Goal: Task Accomplishment & Management: Manage account settings

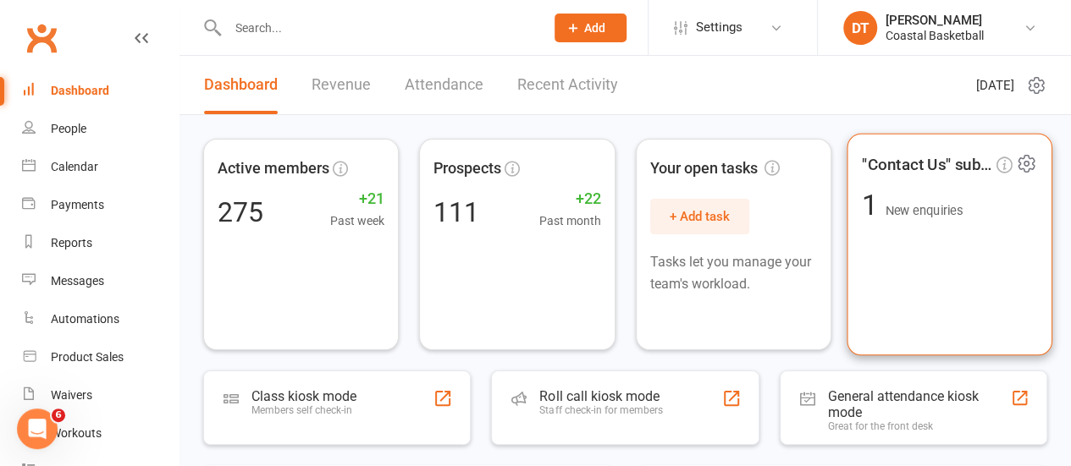
click at [957, 293] on div ""Contact Us" submissions 1 New enquiries" at bounding box center [950, 245] width 206 height 223
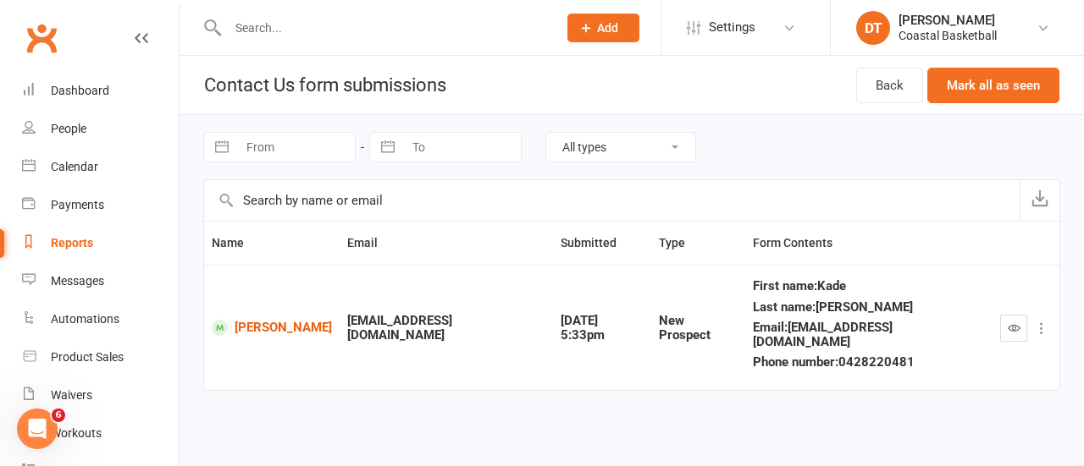
click at [1045, 328] on icon at bounding box center [1041, 328] width 17 height 17
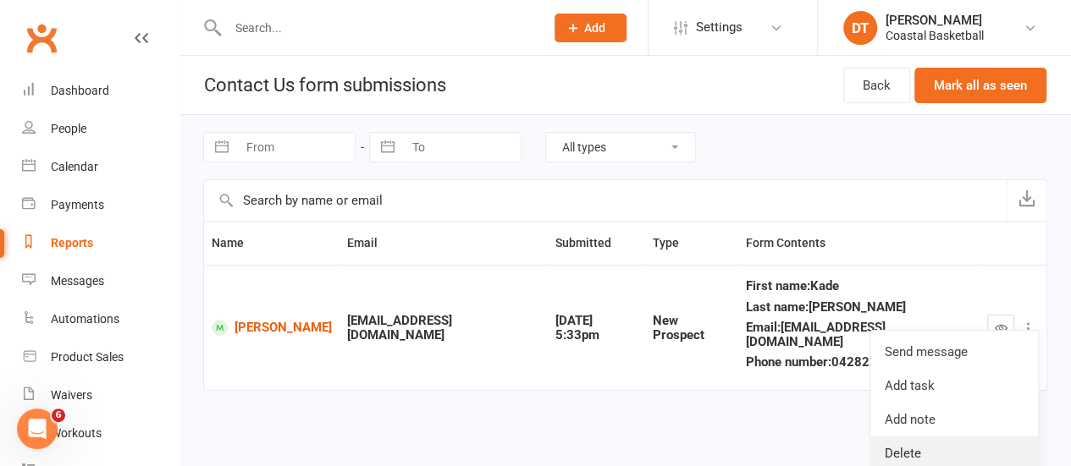
click at [942, 447] on link "Delete" at bounding box center [954, 454] width 168 height 34
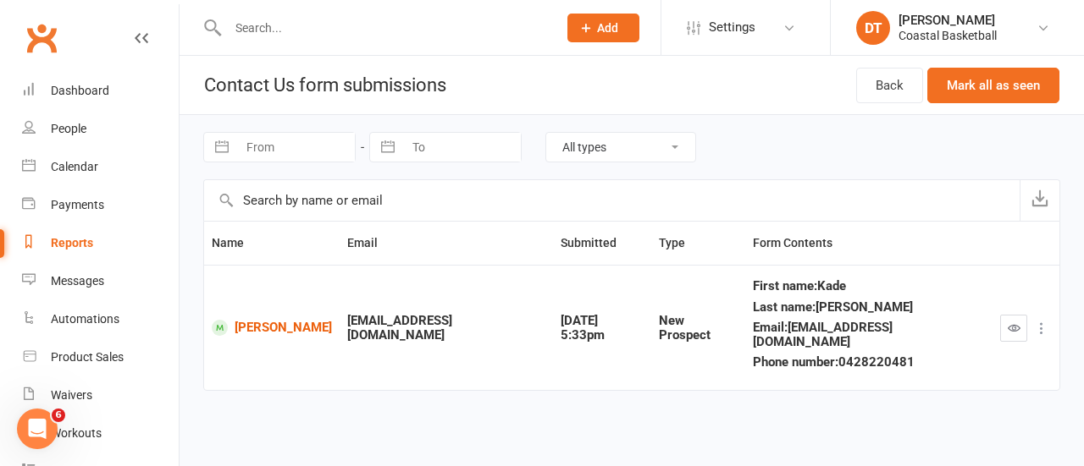
drag, startPoint x: 1083, startPoint y: 188, endPoint x: 1065, endPoint y: 289, distance: 102.3
click at [1070, 272] on div "Navigate forward to interact with the calendar and select a date. Press the que…" at bounding box center [631, 265] width 904 height 300
click at [1047, 328] on button at bounding box center [1041, 328] width 20 height 20
click at [468, 407] on html "Prospect Member Non-attending contact Class / event Appointment Task Membership…" at bounding box center [542, 219] width 1084 height 439
click at [69, 77] on link "Dashboard" at bounding box center [100, 91] width 157 height 38
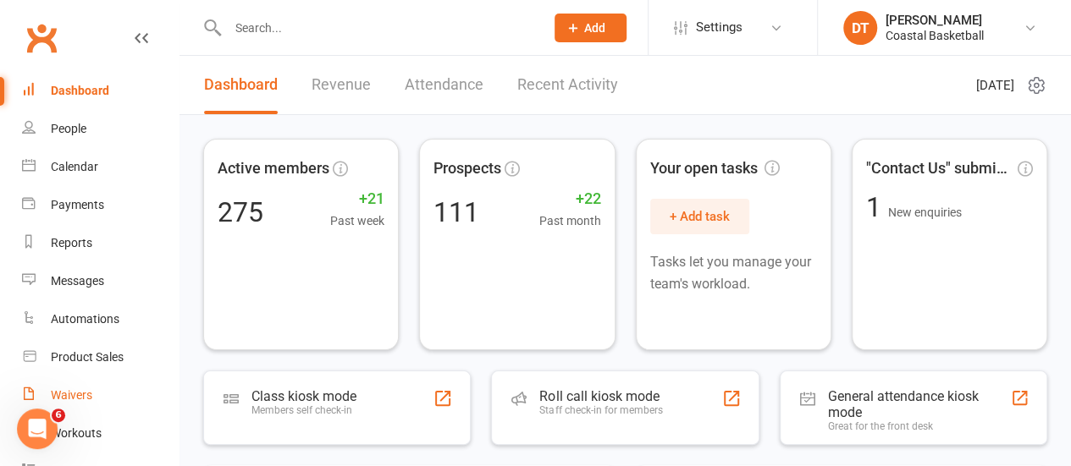
click at [95, 402] on link "Waivers" at bounding box center [100, 396] width 157 height 38
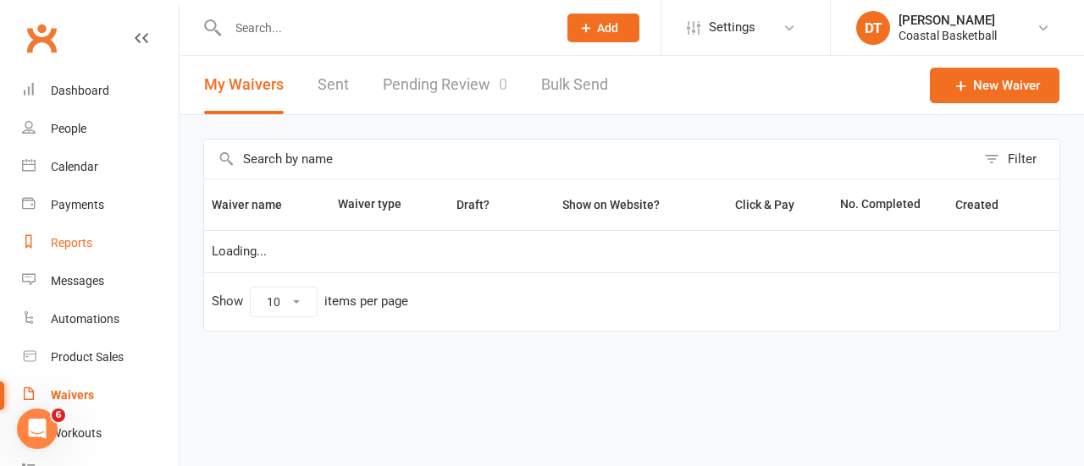
click at [101, 236] on link "Reports" at bounding box center [100, 243] width 157 height 38
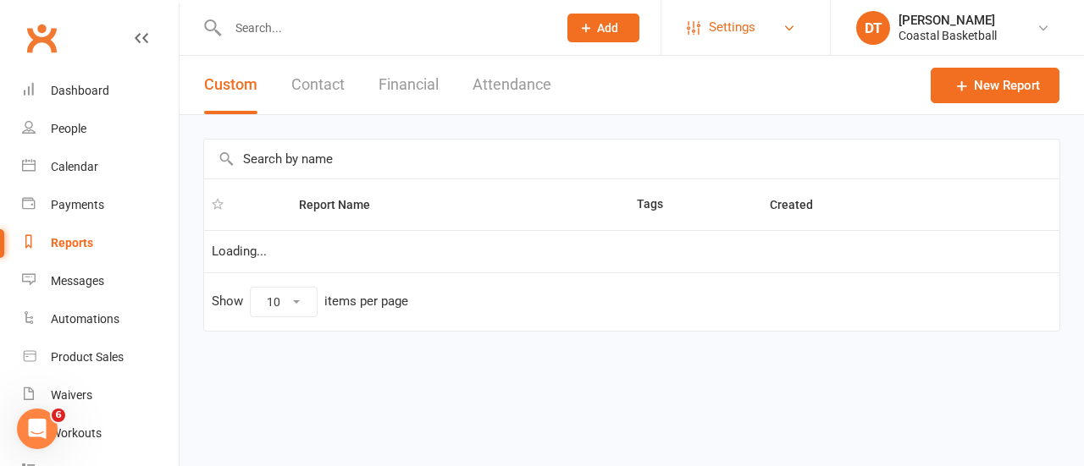
select select "100"
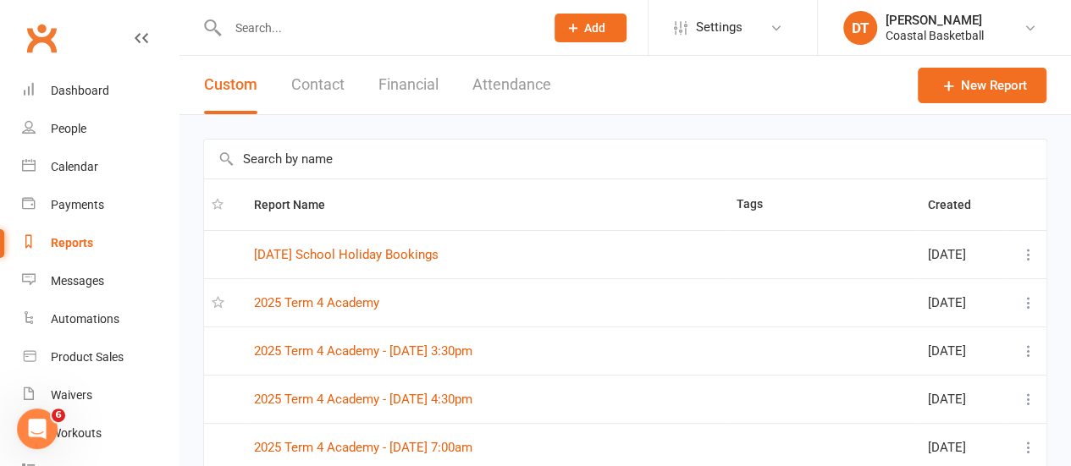
click at [562, 280] on td "2025 Term 4 Academy" at bounding box center [487, 303] width 483 height 48
click at [299, 300] on link "2025 Term 4 Academy" at bounding box center [316, 302] width 125 height 15
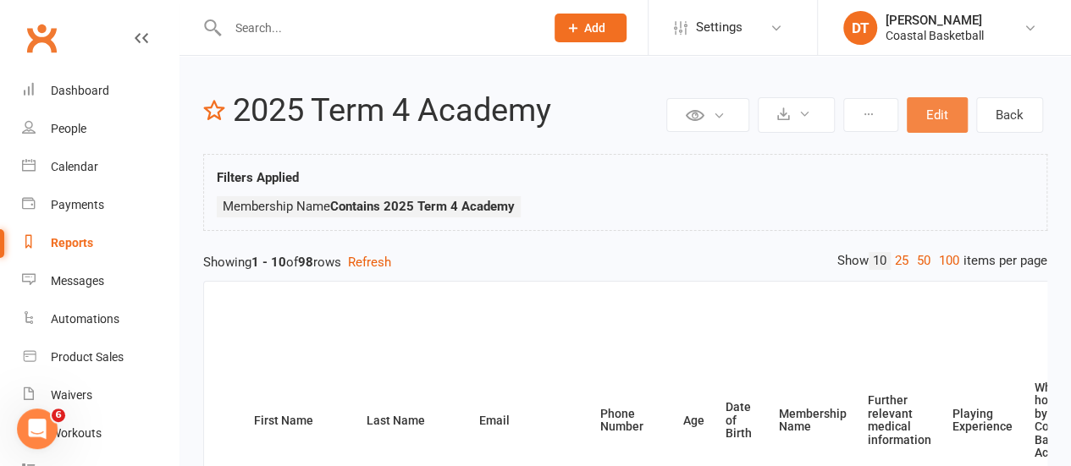
click at [953, 128] on button "Edit" at bounding box center [937, 115] width 61 height 36
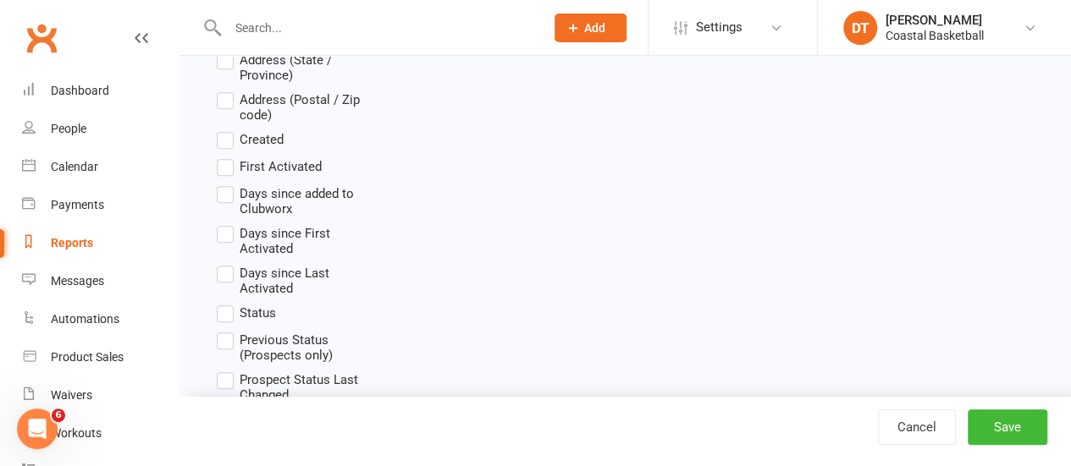
scroll to position [672, 0]
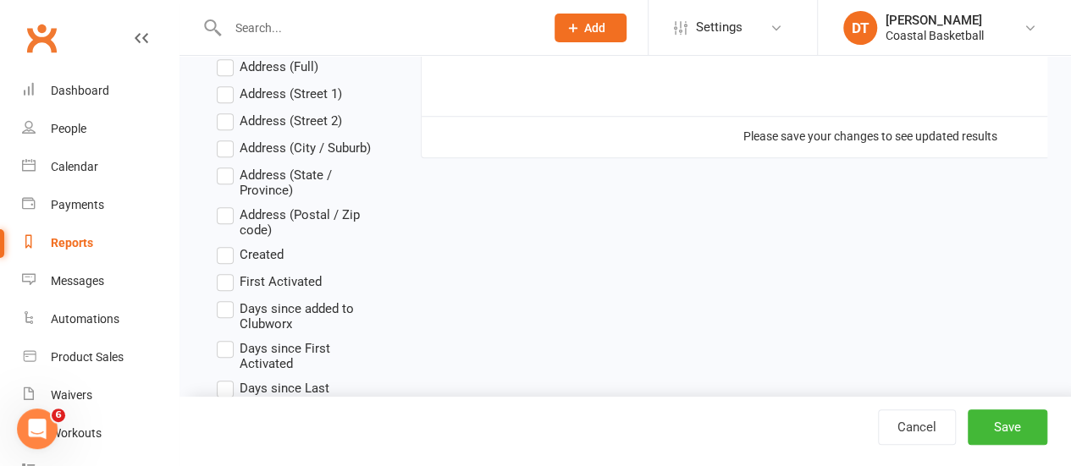
click at [254, 218] on span "Address (Postal / Zip code)" at bounding box center [311, 221] width 142 height 33
click at [228, 205] on input "Address (Postal / Zip code)" at bounding box center [222, 205] width 11 height 0
click at [289, 69] on span "Address (Full)" at bounding box center [279, 66] width 79 height 18
click at [228, 57] on input "Address (Full)" at bounding box center [222, 57] width 11 height 0
click at [295, 150] on span "Address (City / Suburb)" at bounding box center [305, 147] width 131 height 18
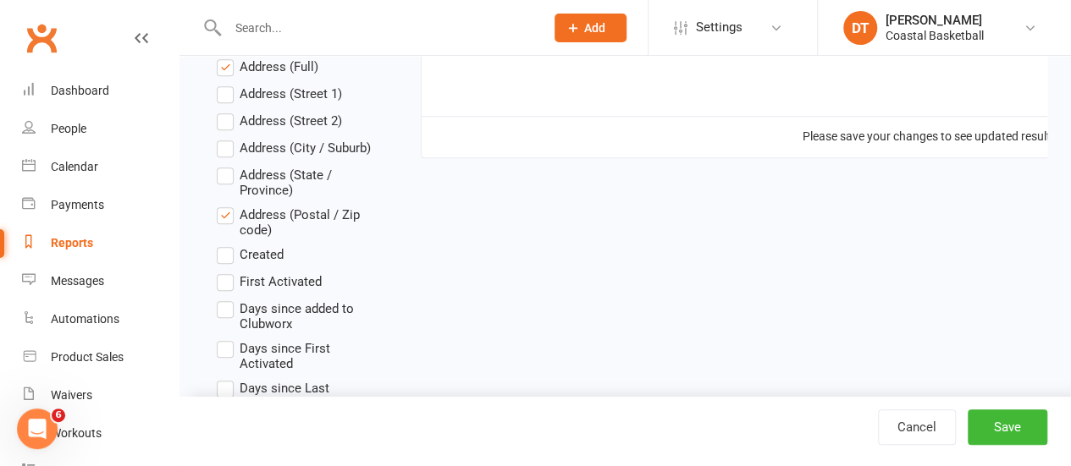
click at [228, 138] on input "Address (City / Suburb)" at bounding box center [222, 138] width 11 height 0
click at [1024, 425] on button "Save" at bounding box center [1008, 428] width 80 height 36
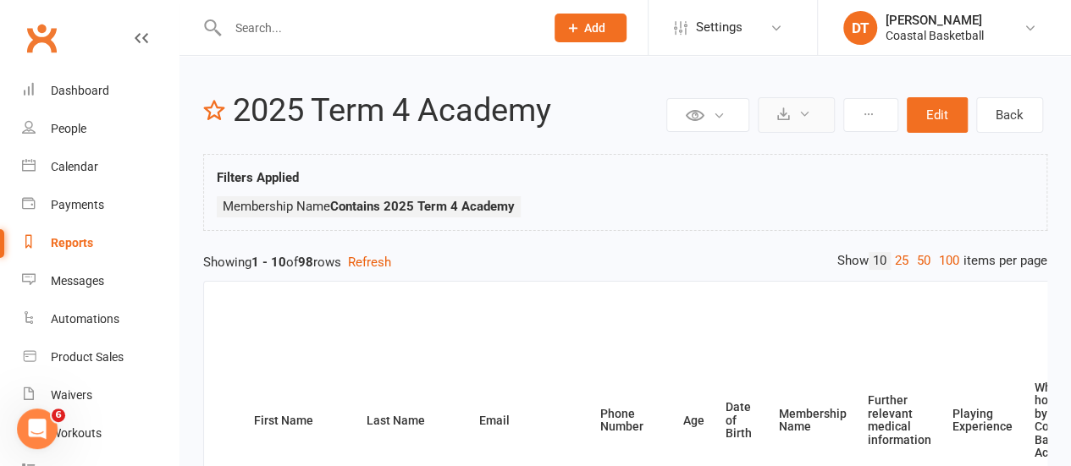
click at [790, 118] on icon at bounding box center [783, 114] width 13 height 13
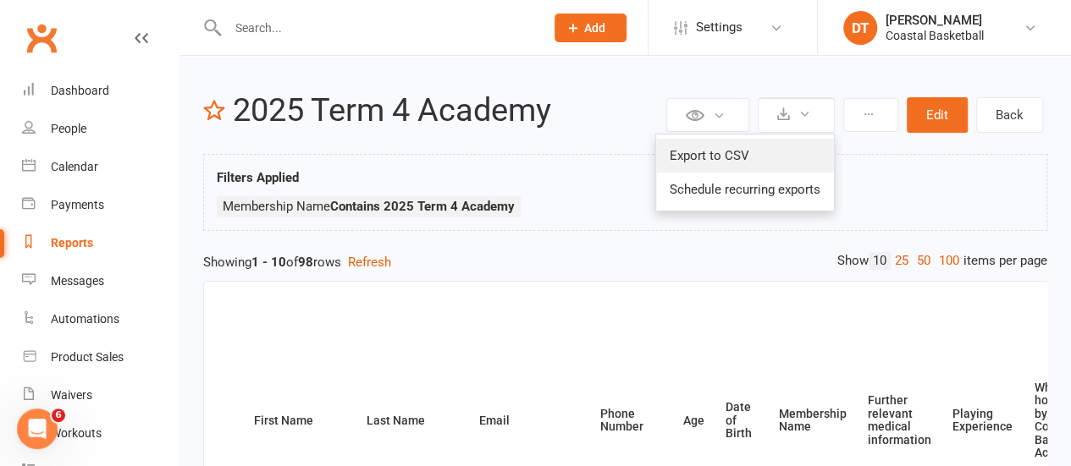
click at [797, 157] on link "Export to CSV" at bounding box center [745, 156] width 178 height 34
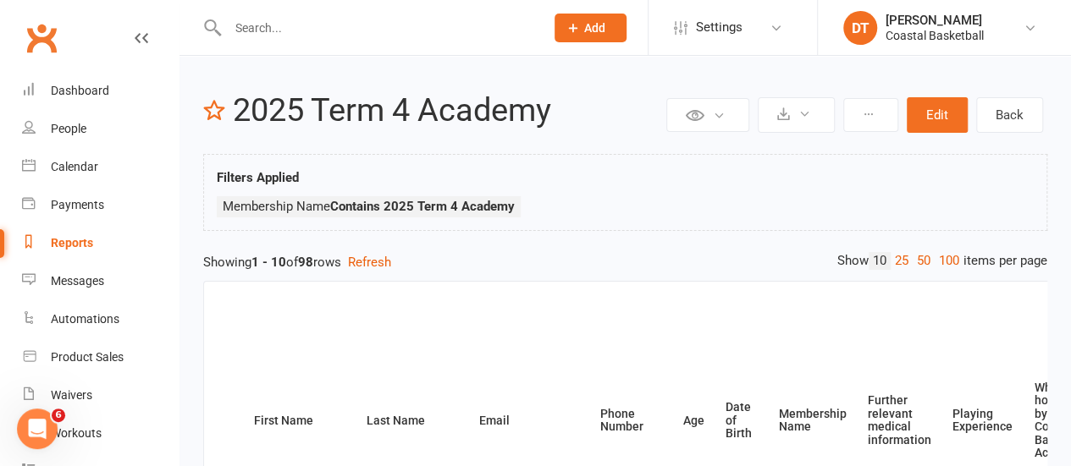
click at [347, 28] on input "text" at bounding box center [378, 28] width 311 height 24
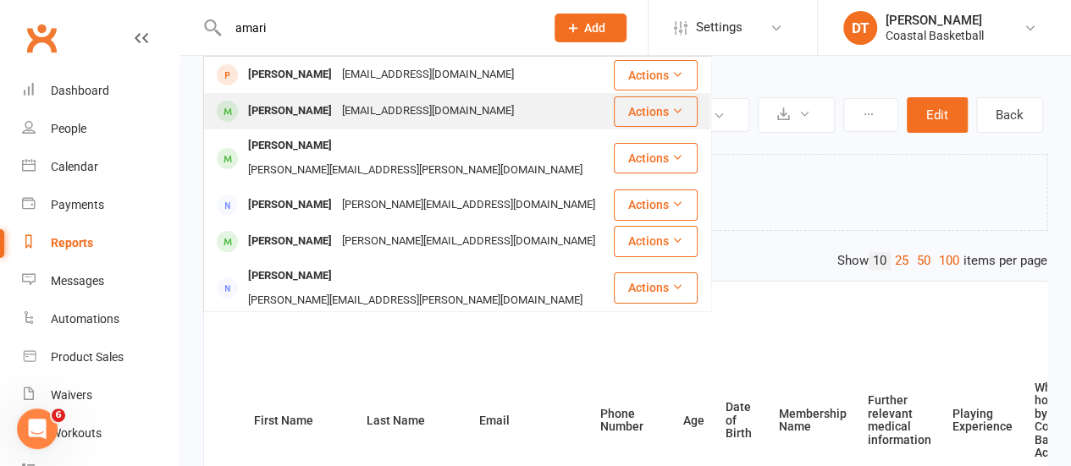
type input "amari"
click at [376, 103] on div "nataliefturvey@hotmail.com" at bounding box center [428, 111] width 182 height 25
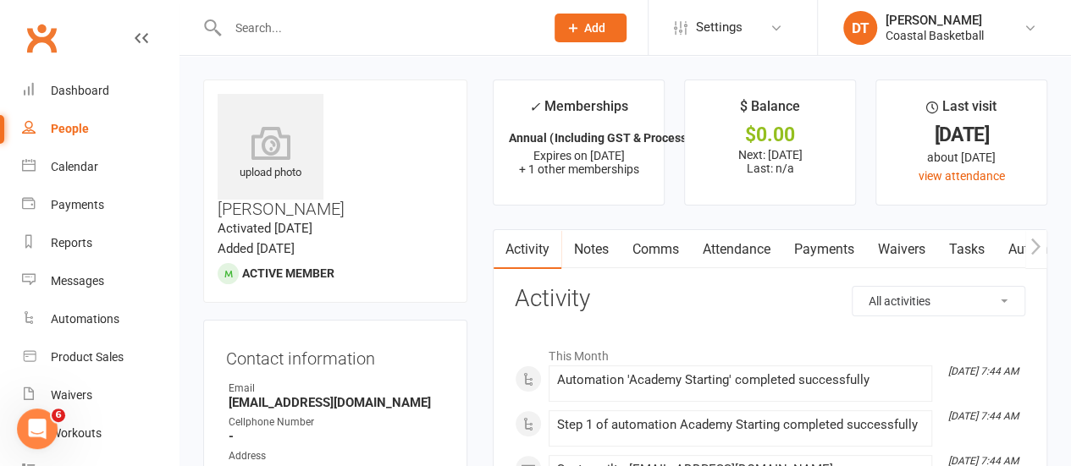
click at [394, 29] on input "text" at bounding box center [378, 28] width 311 height 24
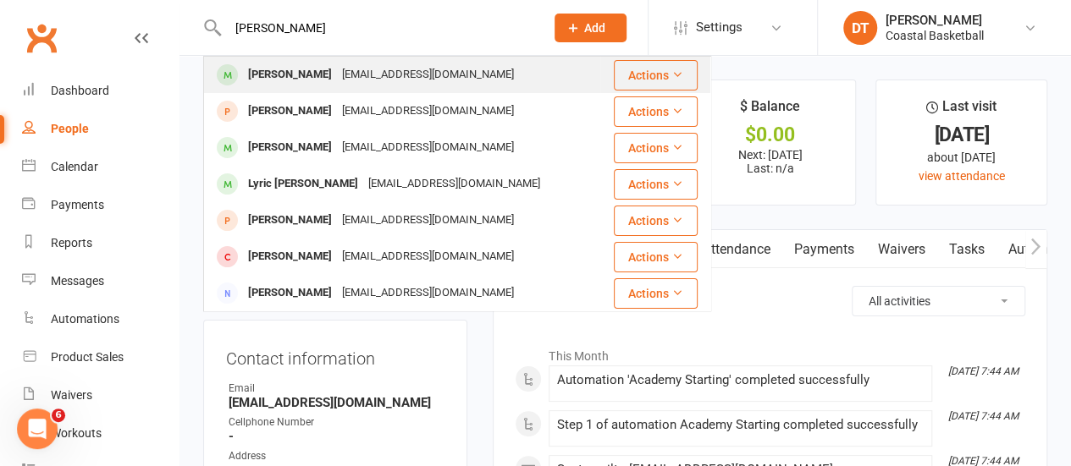
type input "cyril"
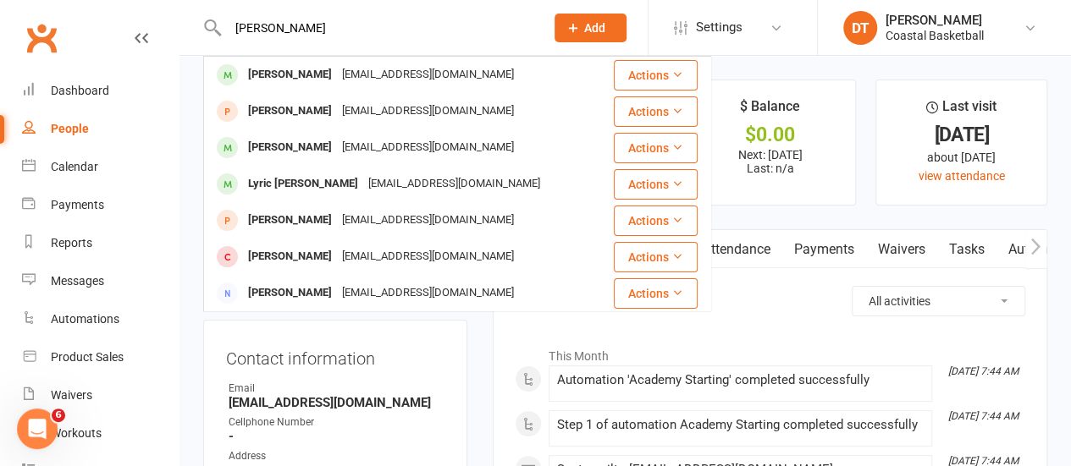
click at [383, 76] on div "whitneyh_@hotmail.com" at bounding box center [428, 75] width 182 height 25
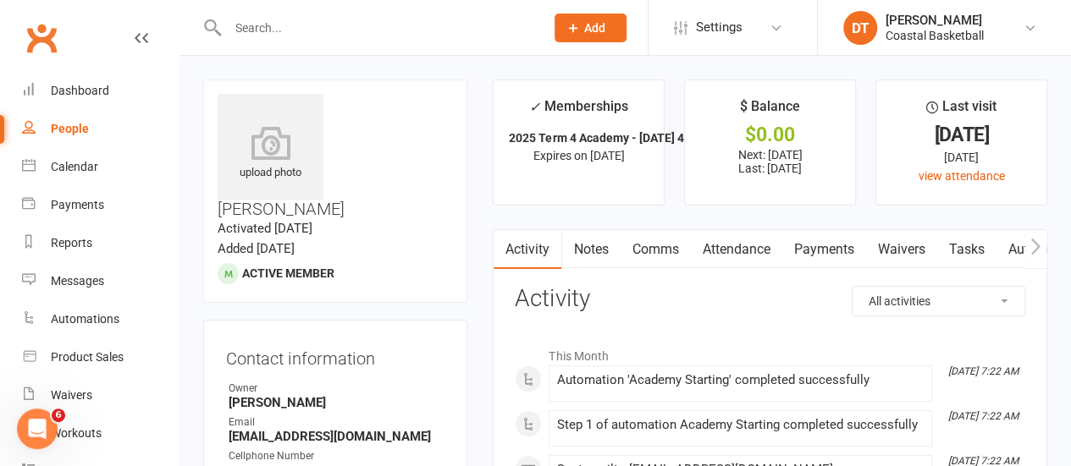
click at [911, 245] on link "Waivers" at bounding box center [900, 249] width 71 height 39
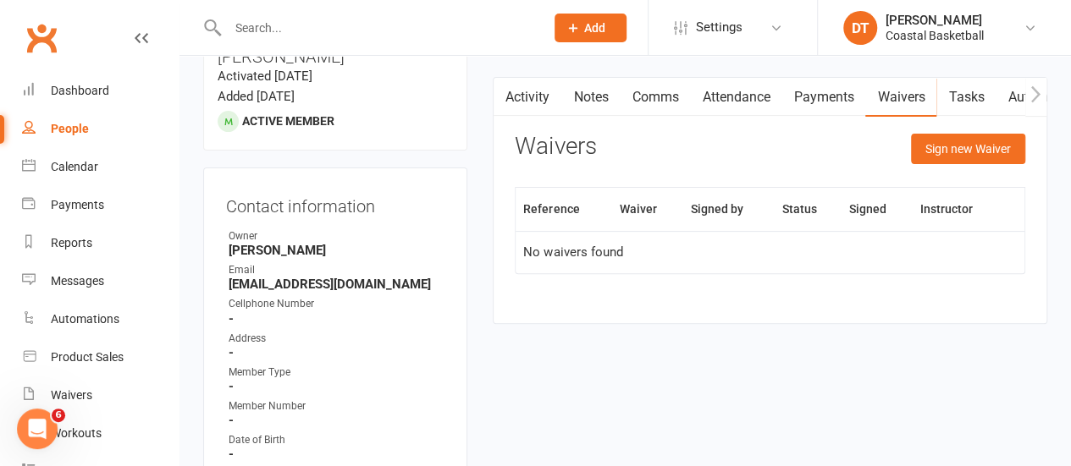
scroll to position [293, 0]
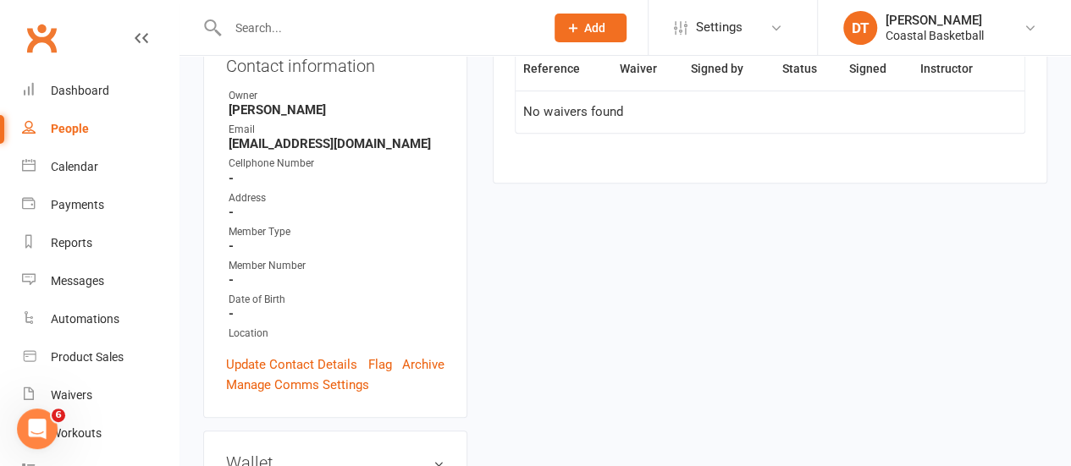
click at [306, 23] on input "text" at bounding box center [378, 28] width 311 height 24
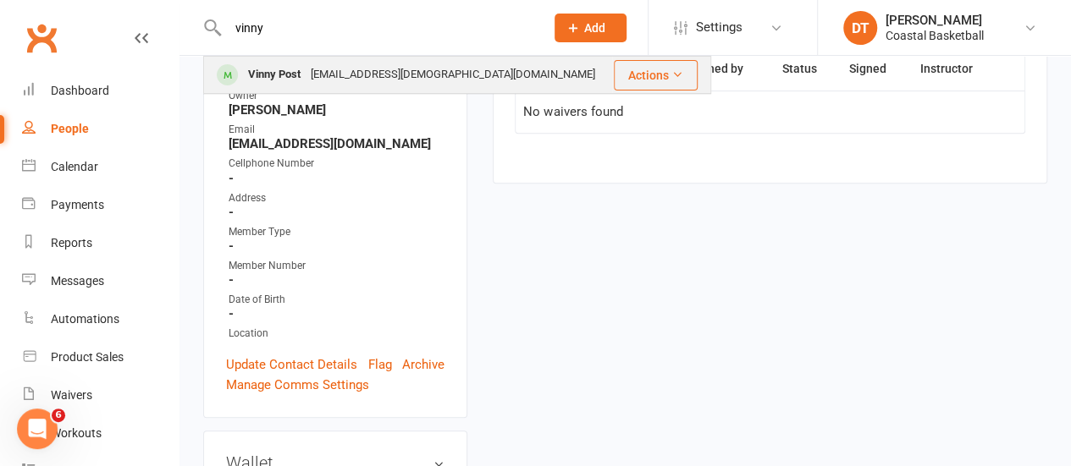
type input "vinny"
click at [331, 70] on div "Tel.girl28@gmail.com" at bounding box center [453, 75] width 295 height 25
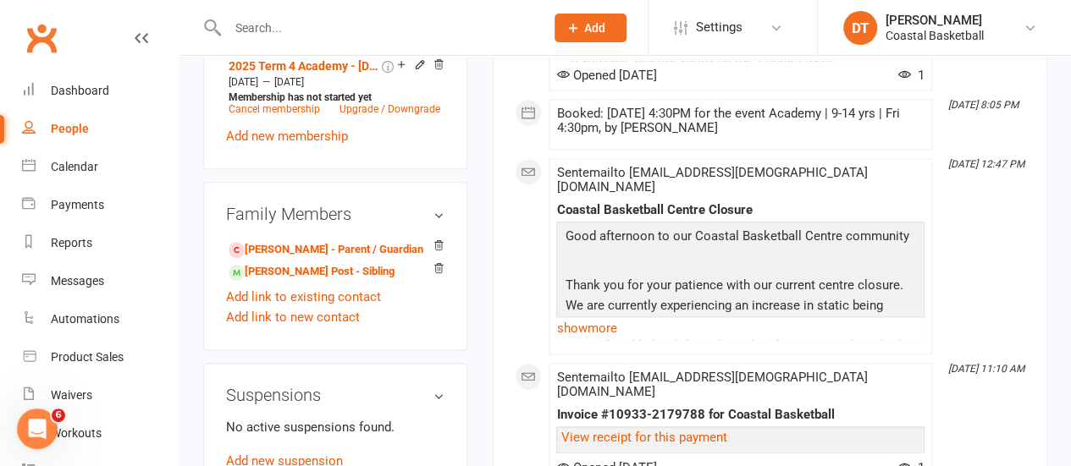
scroll to position [921, 0]
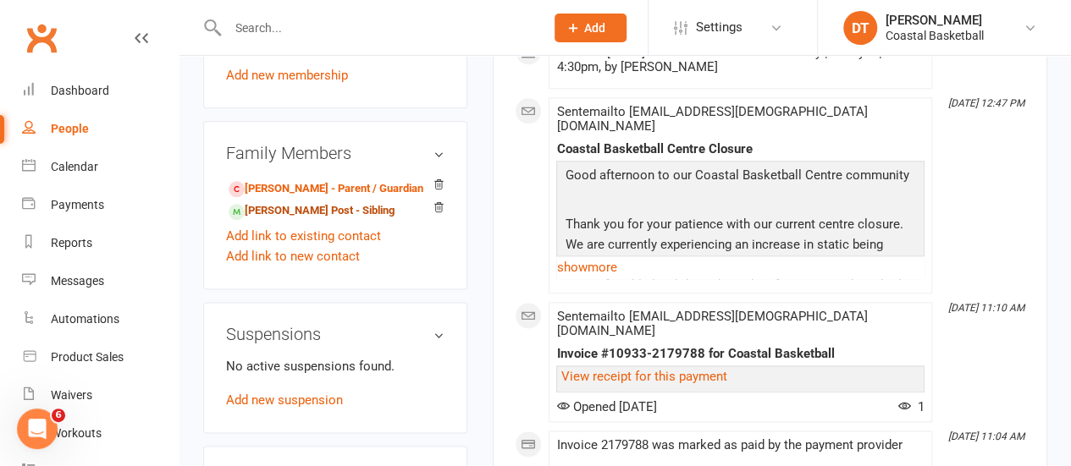
drag, startPoint x: 340, startPoint y: 243, endPoint x: 455, endPoint y: 243, distance: 115.1
click at [340, 220] on link "Brock Post - Sibling" at bounding box center [312, 211] width 166 height 18
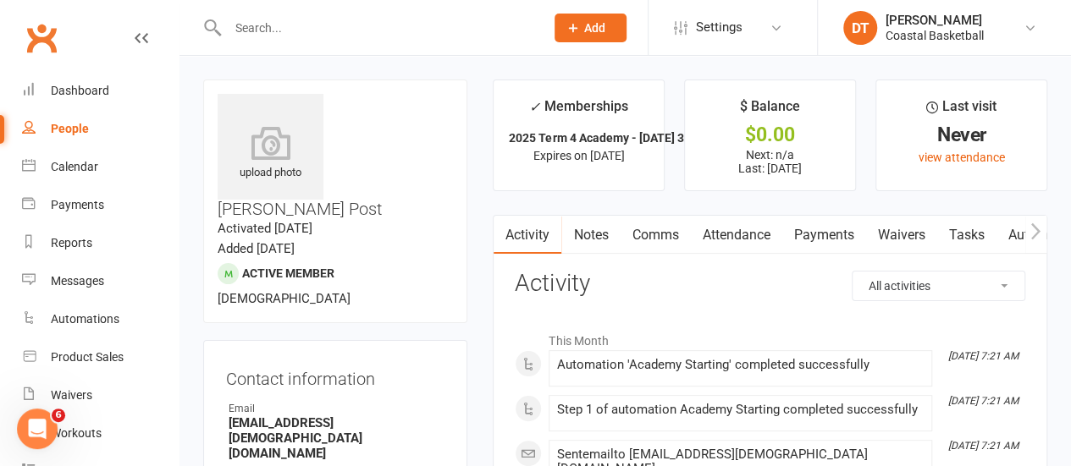
click at [916, 233] on link "Waivers" at bounding box center [900, 235] width 71 height 39
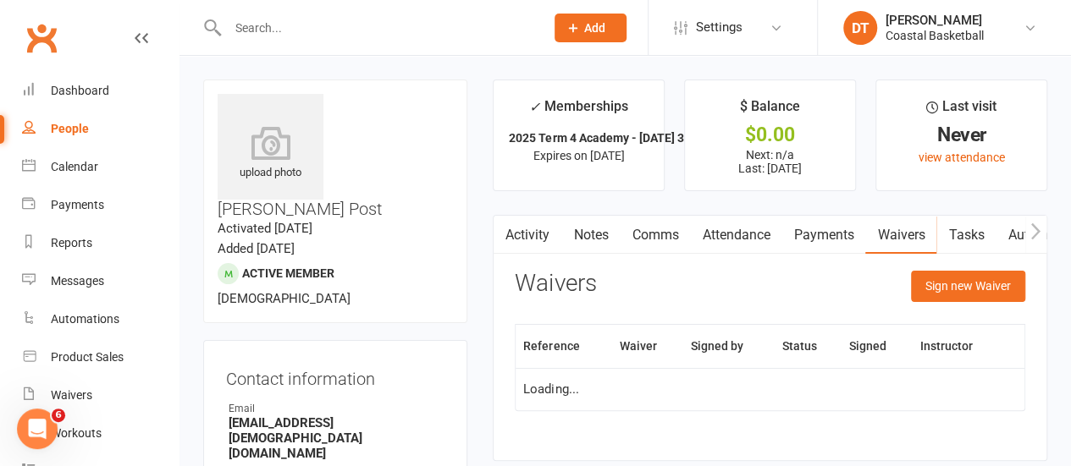
scroll to position [174, 0]
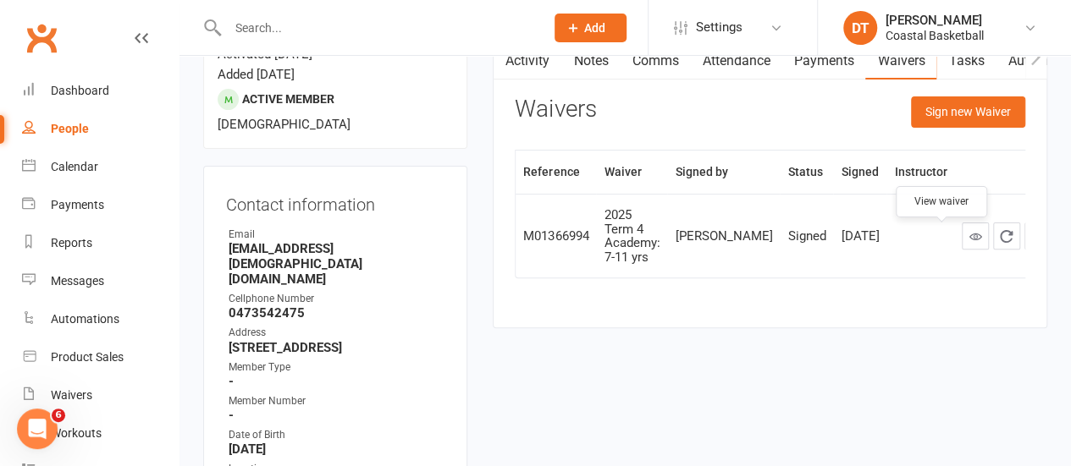
click at [969, 243] on icon at bounding box center [975, 236] width 13 height 13
click at [421, 36] on input "text" at bounding box center [378, 28] width 311 height 24
type input "guinto"
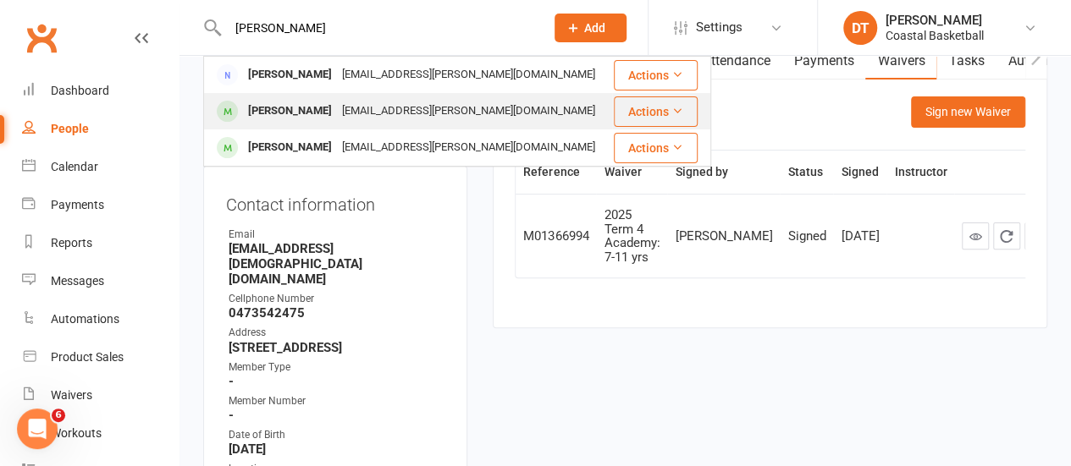
click at [425, 126] on div "Hope Guinto Jinkylou.perez@gmail.com" at bounding box center [408, 111] width 406 height 35
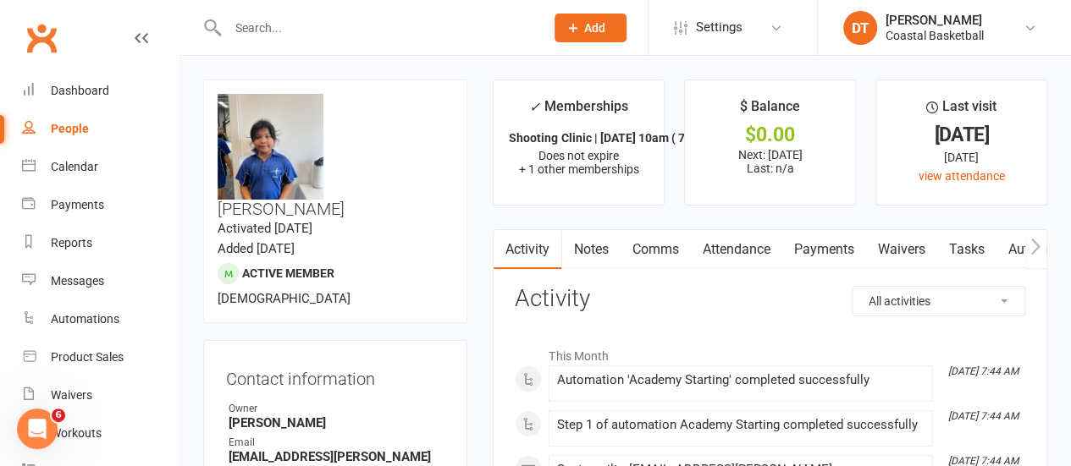
click at [921, 257] on link "Waivers" at bounding box center [900, 249] width 71 height 39
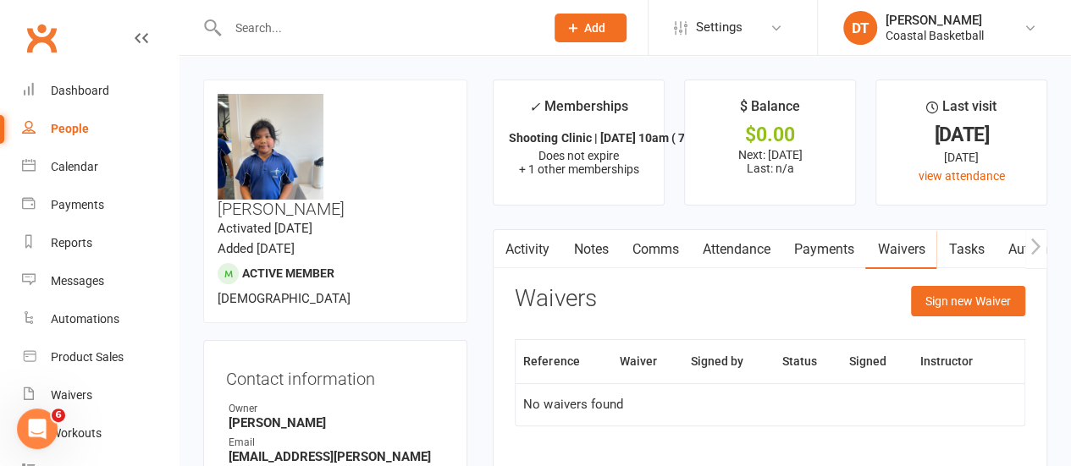
click at [439, 25] on input "text" at bounding box center [378, 28] width 311 height 24
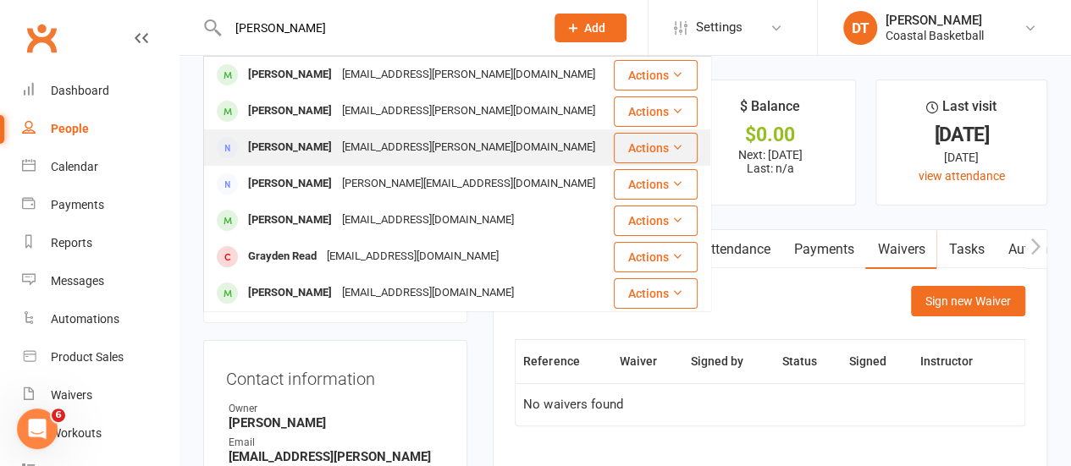
type input "hope guinto"
click at [281, 146] on div "Jinky Guinto" at bounding box center [290, 147] width 94 height 25
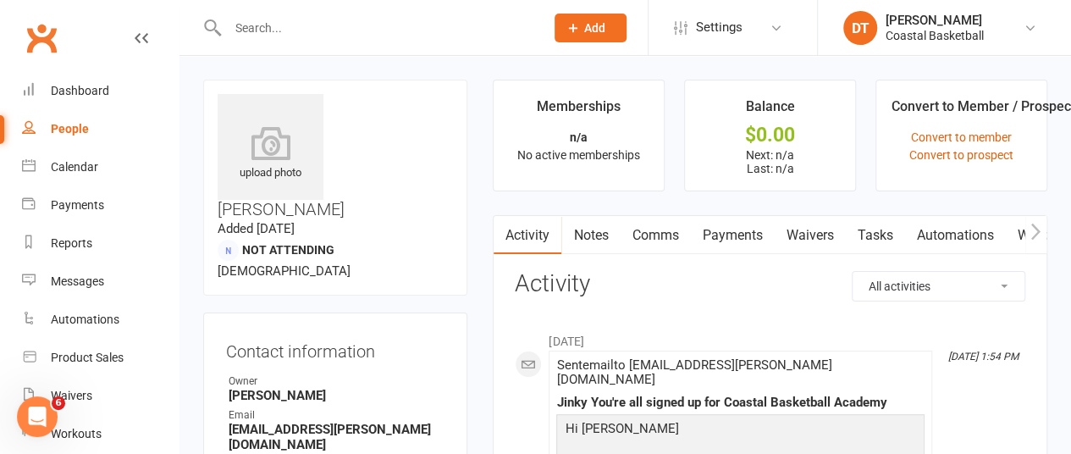
click at [824, 230] on link "Waivers" at bounding box center [809, 235] width 71 height 39
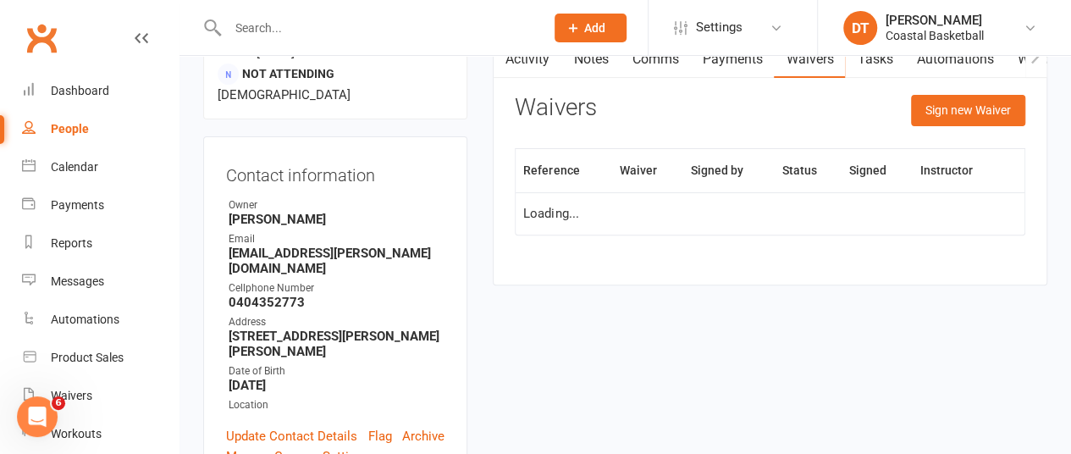
scroll to position [199, 0]
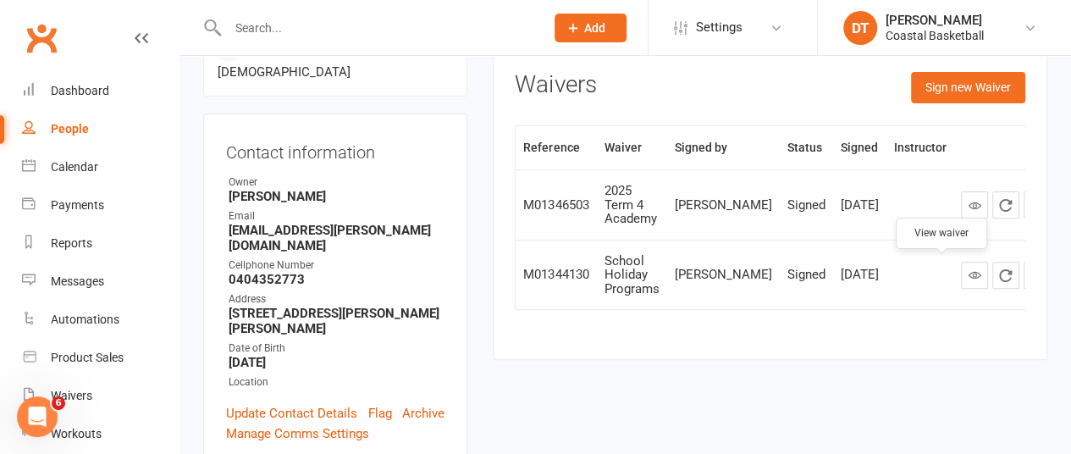
click at [968, 274] on icon at bounding box center [974, 274] width 13 height 13
click at [381, 50] on div at bounding box center [367, 27] width 329 height 55
click at [378, 39] on div at bounding box center [367, 27] width 329 height 55
click at [378, 39] on input "text" at bounding box center [378, 28] width 311 height 24
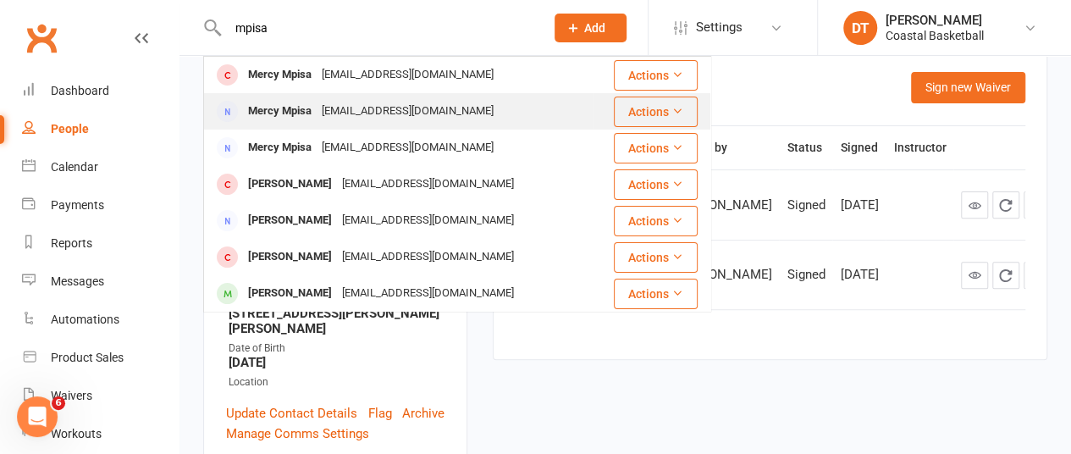
type input "mpisa"
click at [418, 116] on div "Mercympisaa@gmail.com" at bounding box center [408, 111] width 182 height 25
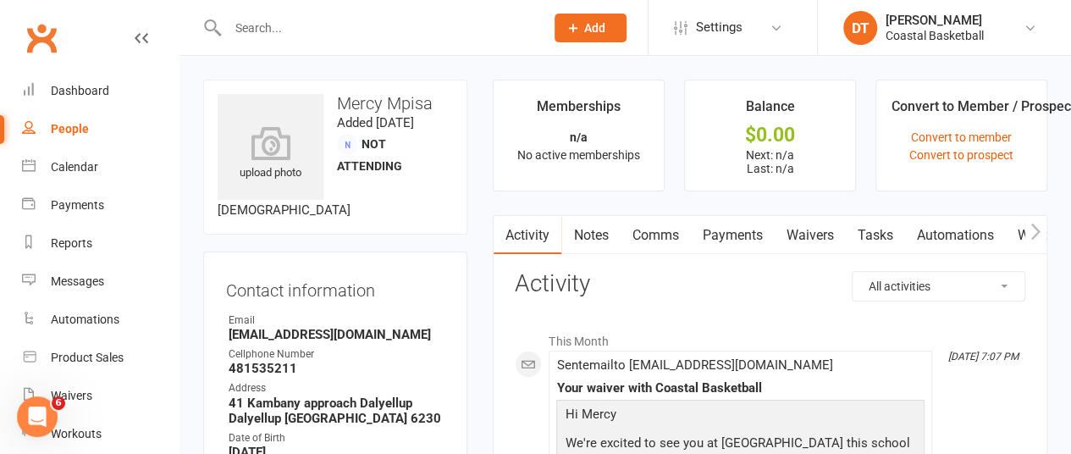
click at [286, 29] on input "text" at bounding box center [378, 28] width 311 height 24
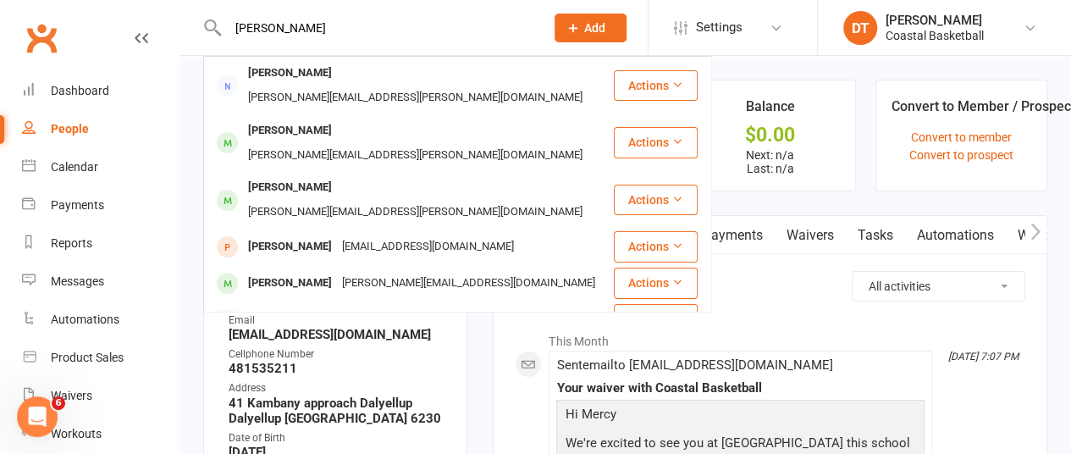
type input "mariotti"
click at [285, 74] on div "[PERSON_NAME]" at bounding box center [290, 73] width 94 height 25
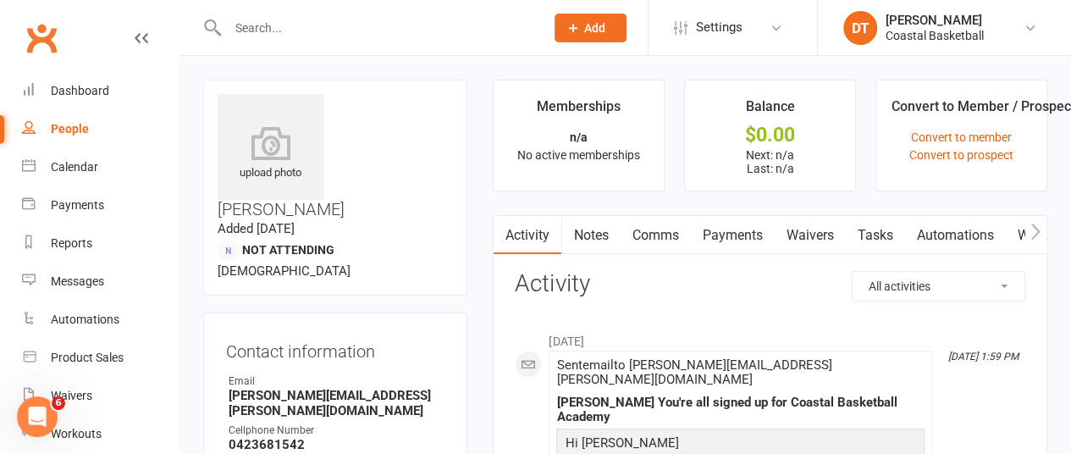
click at [806, 226] on link "Waivers" at bounding box center [809, 235] width 71 height 39
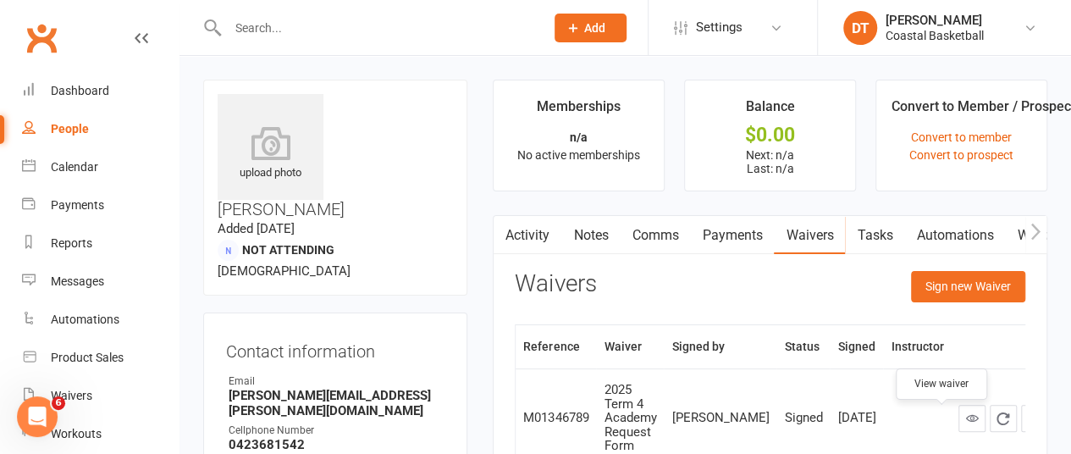
click at [958, 420] on link at bounding box center [971, 418] width 27 height 27
click at [479, 26] on input "text" at bounding box center [378, 28] width 311 height 24
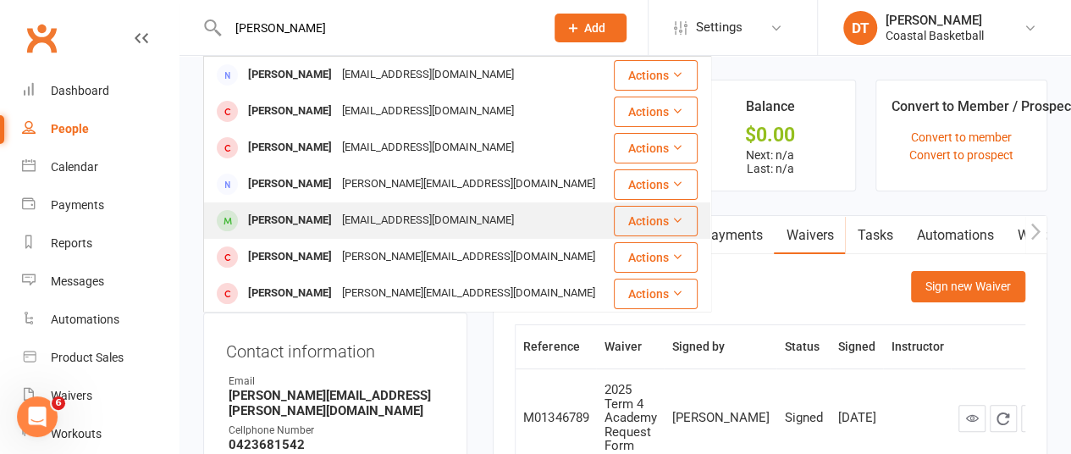
type input "kasey"
click at [399, 212] on div "kaceynarkle2@gmail.com" at bounding box center [428, 220] width 182 height 25
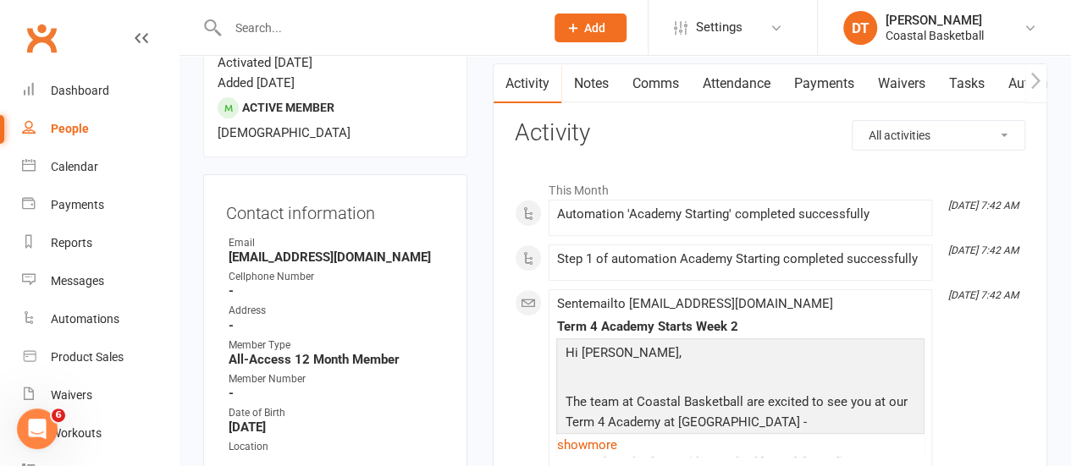
scroll to position [120, 0]
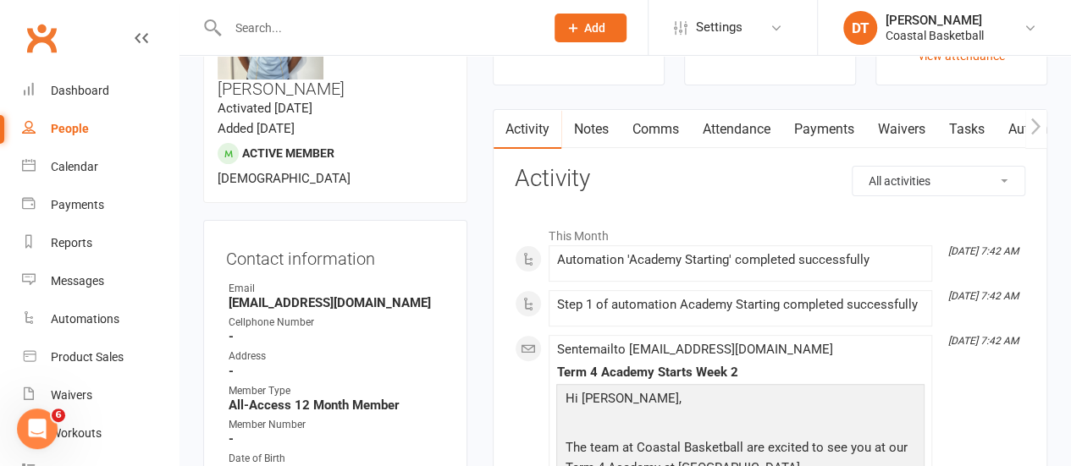
click at [896, 119] on link "Waivers" at bounding box center [900, 129] width 71 height 39
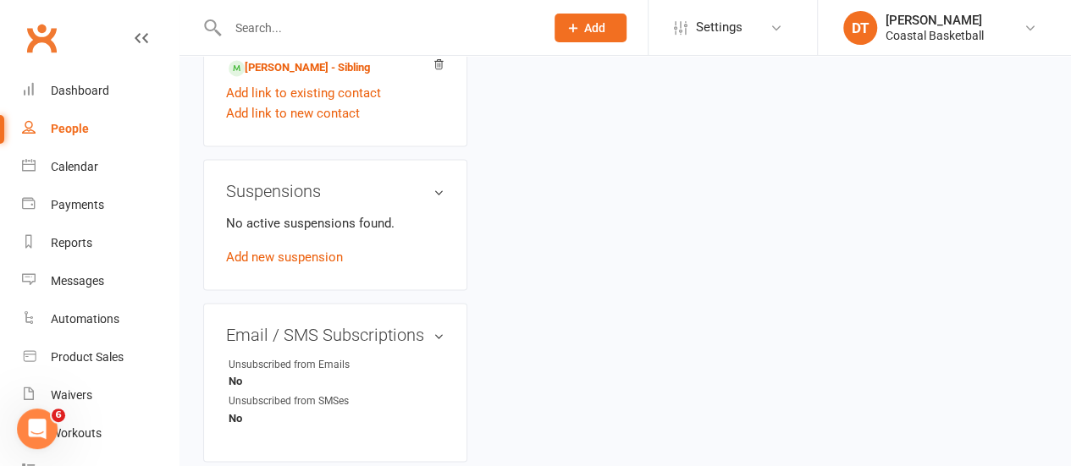
scroll to position [877, 0]
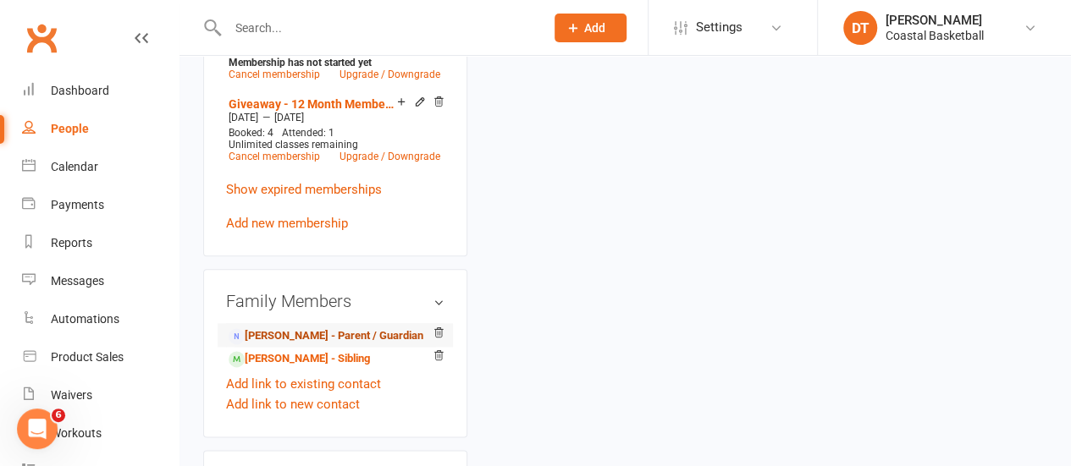
click at [351, 328] on link "Kristy Hill - Parent / Guardian" at bounding box center [326, 337] width 195 height 18
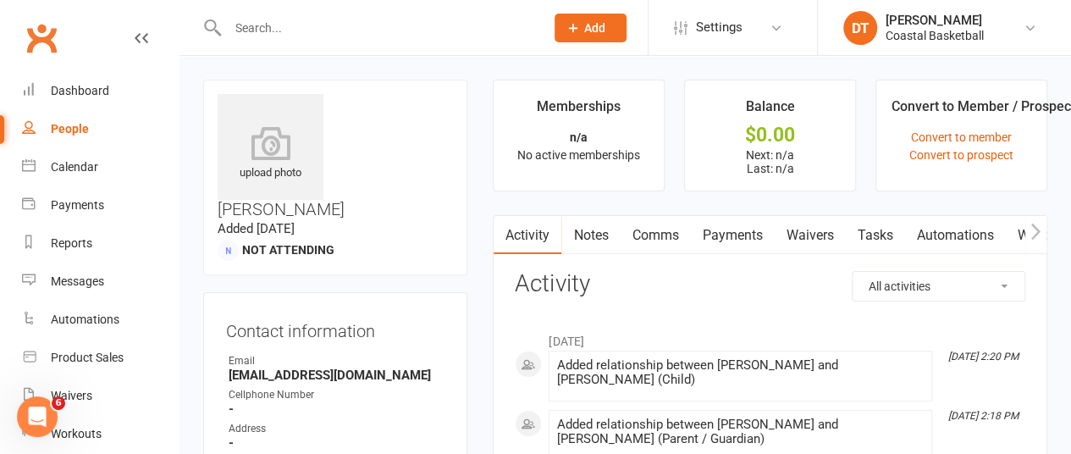
click at [813, 234] on link "Waivers" at bounding box center [809, 235] width 71 height 39
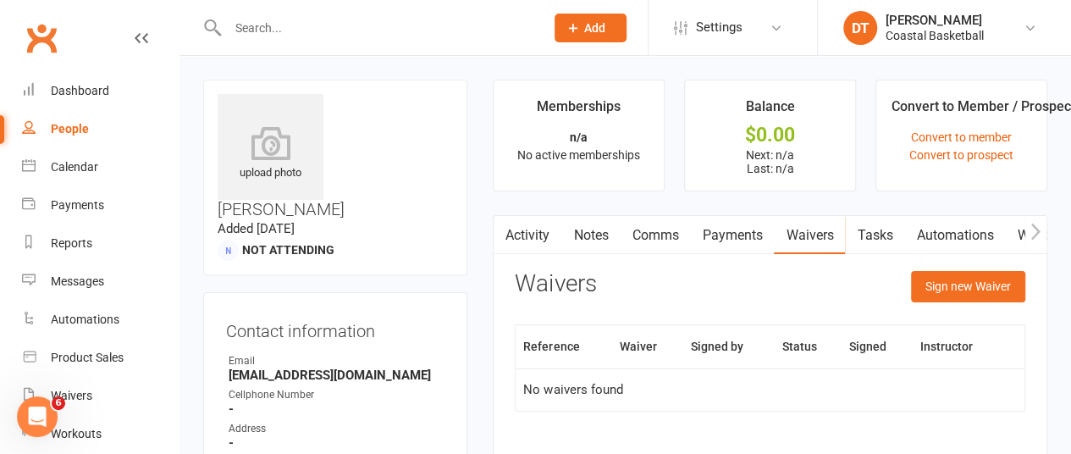
click at [343, 21] on input "text" at bounding box center [378, 28] width 311 height 24
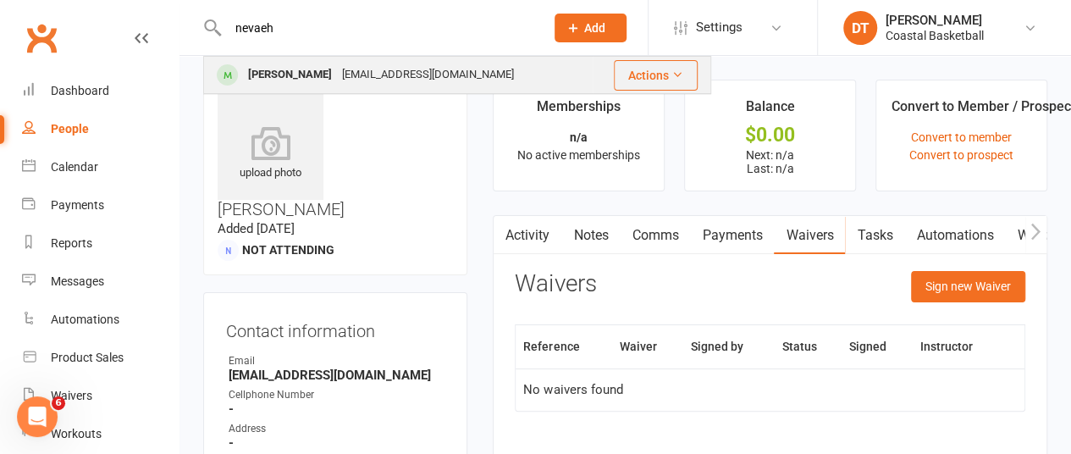
type input "nevaeh"
click at [291, 74] on div "Nevaeh Ortuzar" at bounding box center [290, 75] width 94 height 25
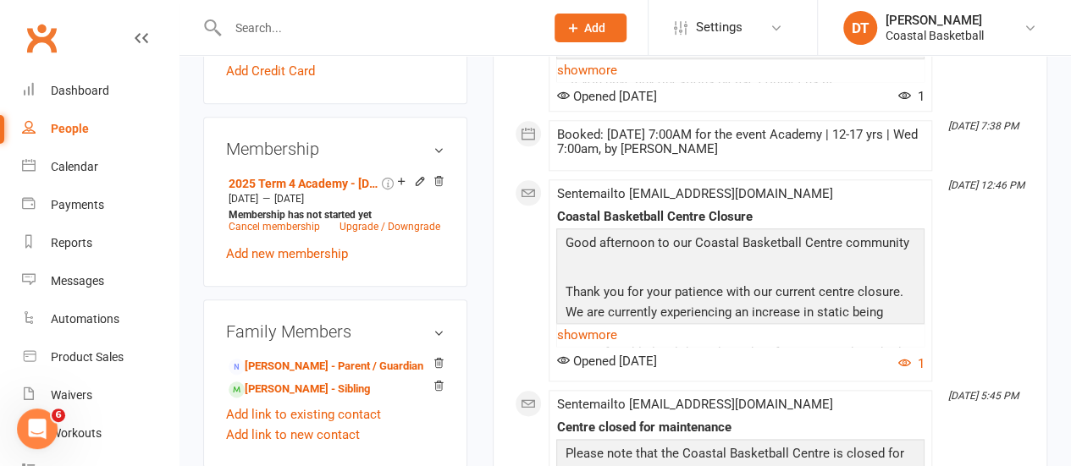
scroll to position [850, 0]
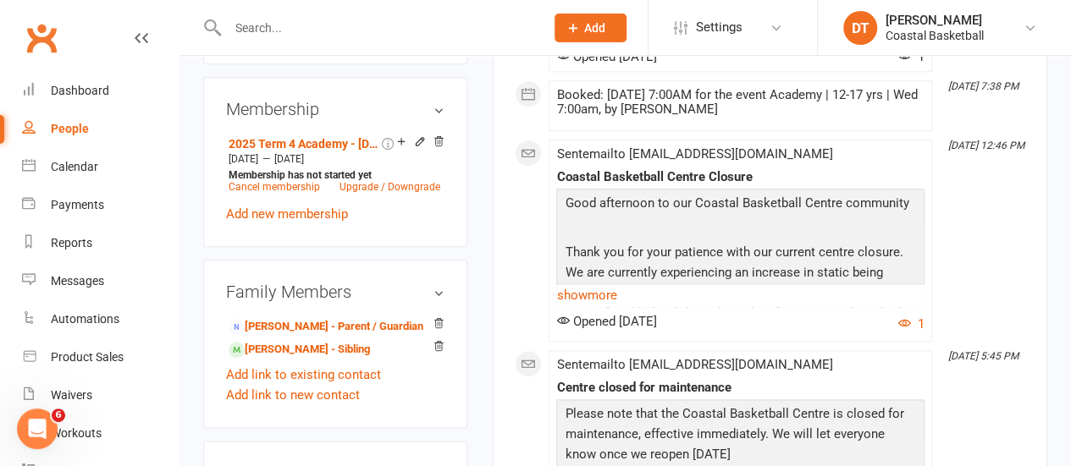
drag, startPoint x: 442, startPoint y: 113, endPoint x: 557, endPoint y: 133, distance: 116.9
click at [442, 135] on icon at bounding box center [439, 141] width 12 height 12
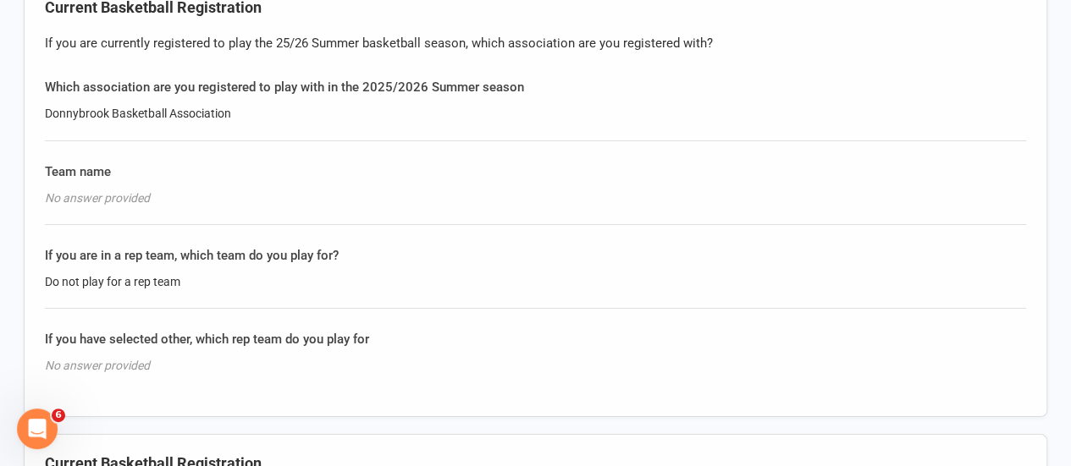
scroll to position [4119, 0]
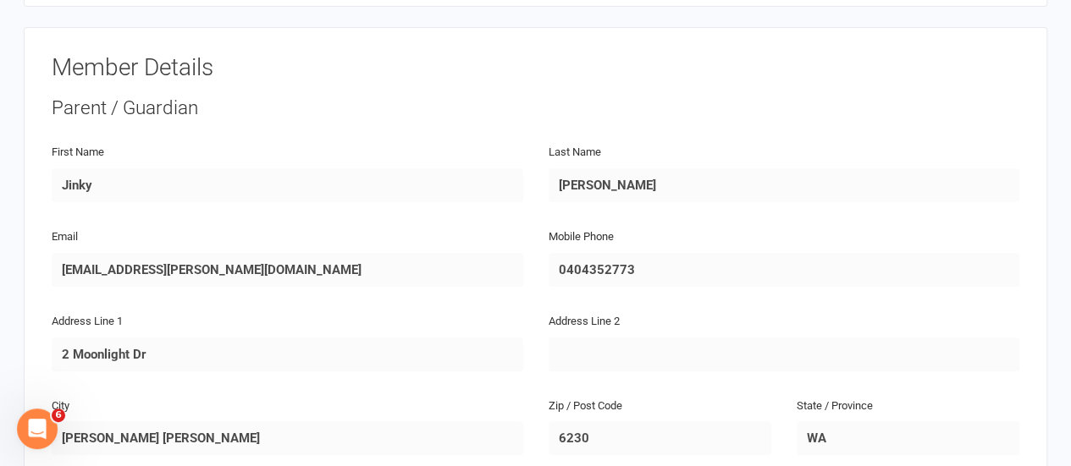
scroll to position [448, 0]
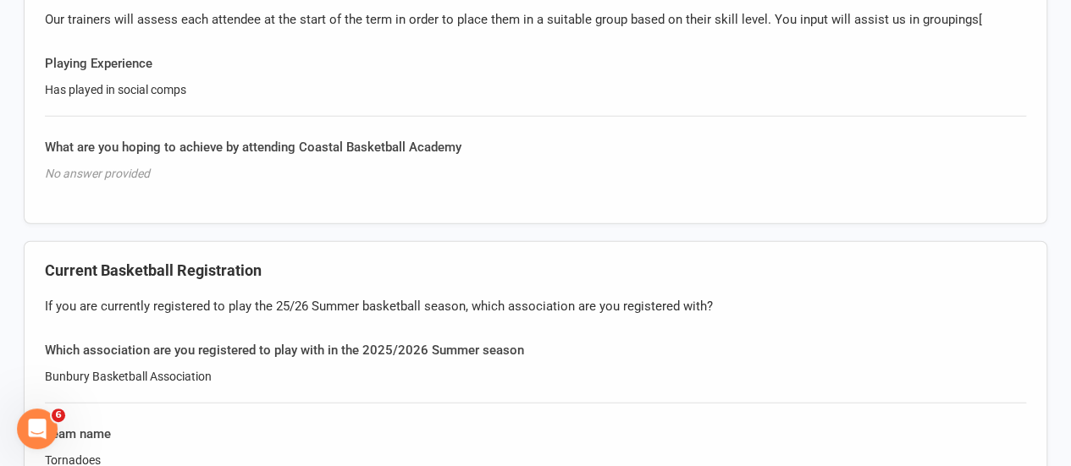
scroll to position [1964, 0]
